Goal: Navigation & Orientation: Find specific page/section

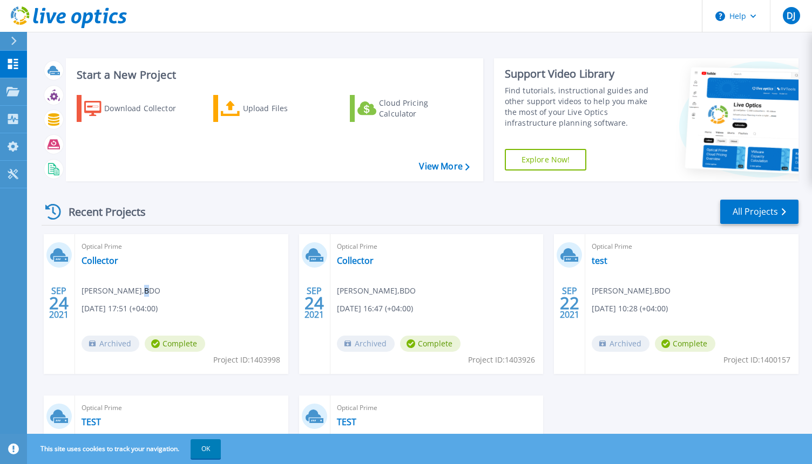
drag, startPoint x: 145, startPoint y: 289, endPoint x: 149, endPoint y: 293, distance: 5.7
click at [149, 293] on span "[PERSON_NAME] , BDO" at bounding box center [120, 291] width 79 height 12
click at [50, 91] on p "Projects" at bounding box center [42, 92] width 29 height 28
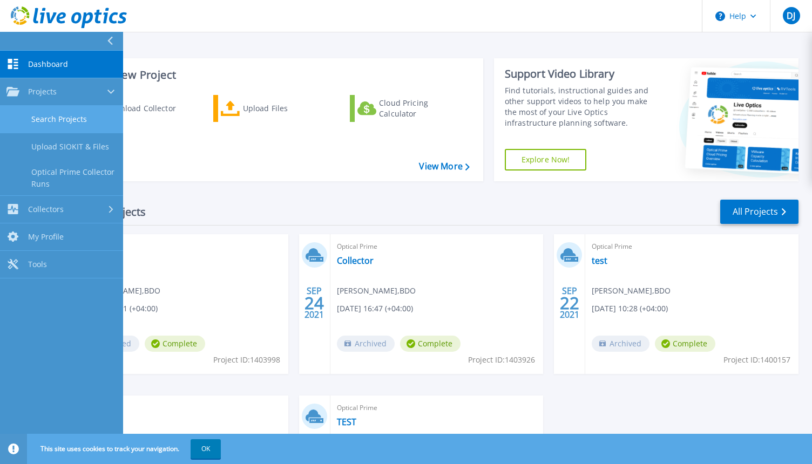
click at [65, 117] on link "Search Projects" at bounding box center [61, 120] width 123 height 28
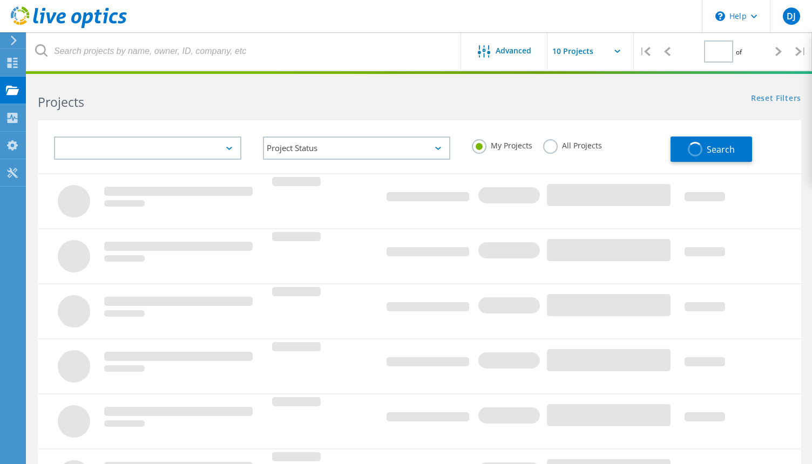
type input "1"
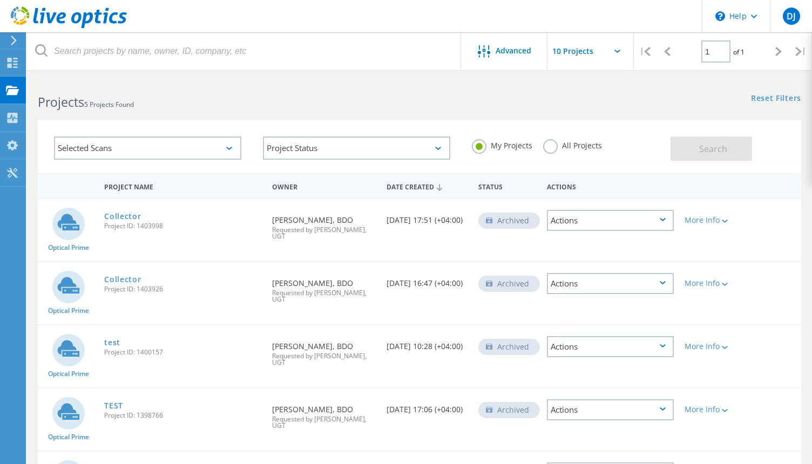
click at [551, 144] on label "All Projects" at bounding box center [572, 144] width 59 height 10
click at [0, 0] on input "All Projects" at bounding box center [0, 0] width 0 height 0
click at [709, 149] on span "Search" at bounding box center [713, 149] width 28 height 12
click at [796, 17] on div "DJ" at bounding box center [790, 16] width 17 height 17
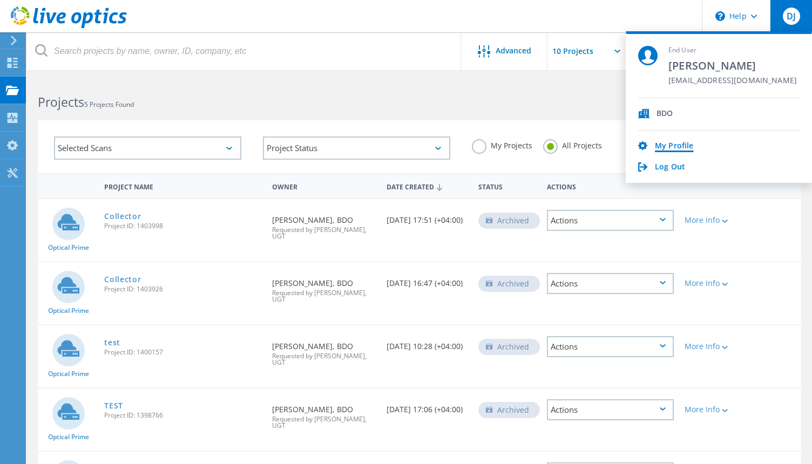
click at [675, 149] on link "My Profile" at bounding box center [674, 146] width 38 height 10
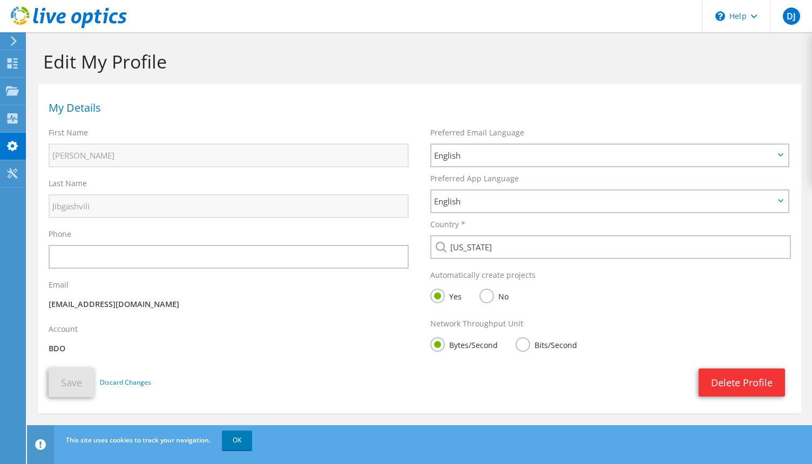
click at [56, 349] on p "BDO" at bounding box center [229, 349] width 360 height 12
click at [791, 22] on span "DJ" at bounding box center [790, 16] width 17 height 17
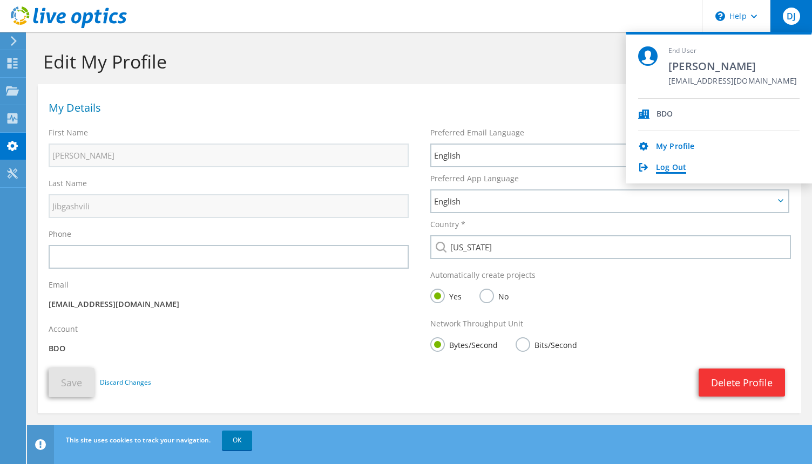
click at [659, 169] on link "Log Out" at bounding box center [671, 168] width 30 height 10
